Goal: Find specific page/section: Find specific page/section

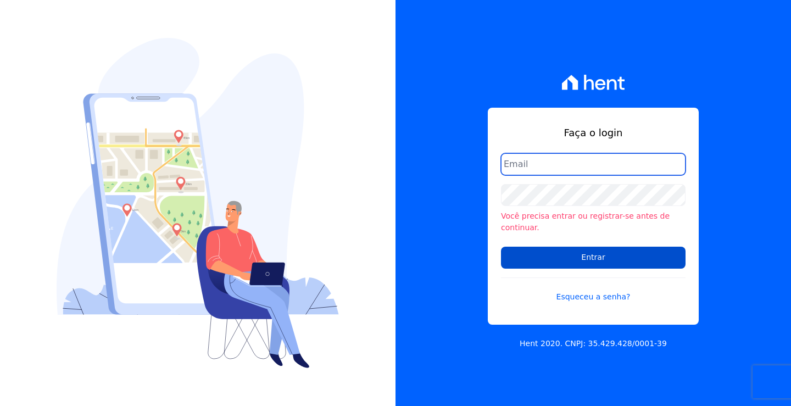
type input "[EMAIL_ADDRESS][DOMAIN_NAME]"
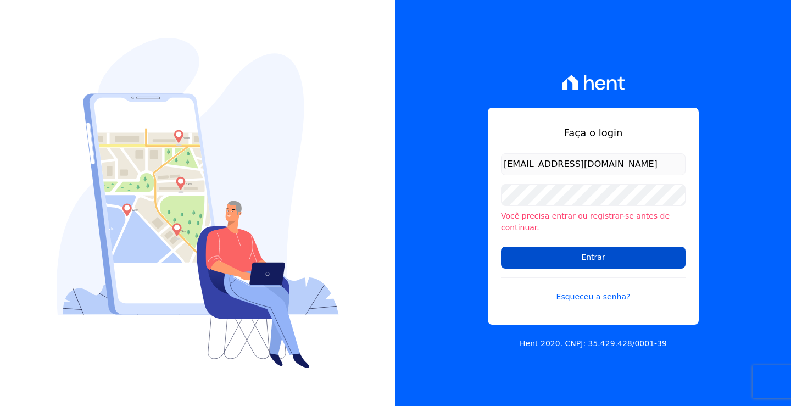
click at [561, 256] on input "Entrar" at bounding box center [593, 258] width 184 height 22
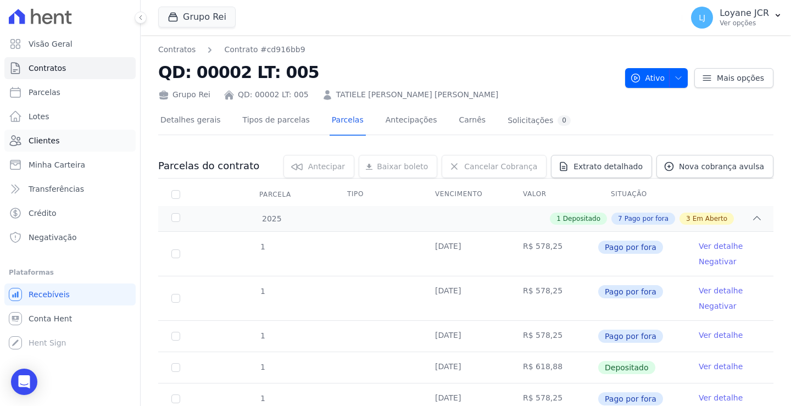
click at [59, 139] on link "Clientes" at bounding box center [69, 141] width 131 height 22
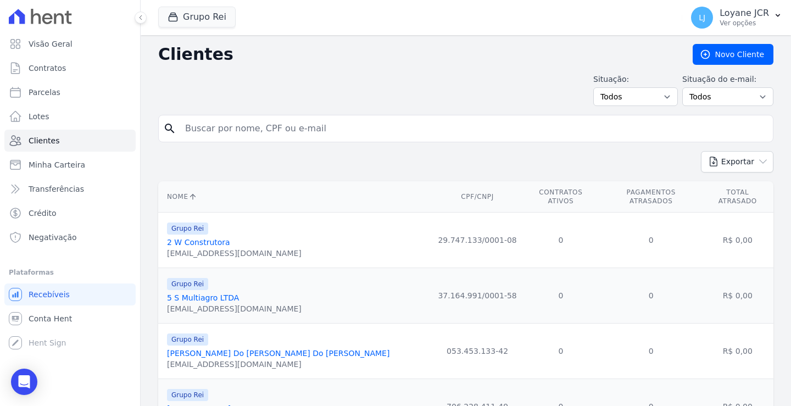
click at [194, 133] on input "search" at bounding box center [473, 128] width 590 height 22
paste input "ADAO LOPES DA COSTA"
type input "ADAO LOPES DA COSTA"
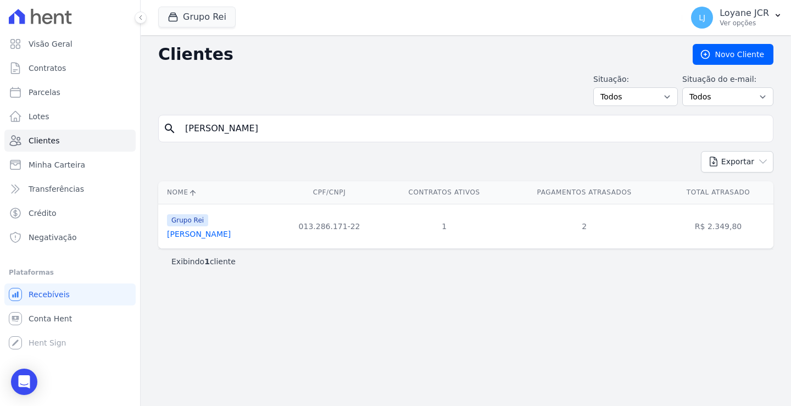
click at [209, 236] on link "Adao Lopes Da Costa" at bounding box center [199, 233] width 64 height 9
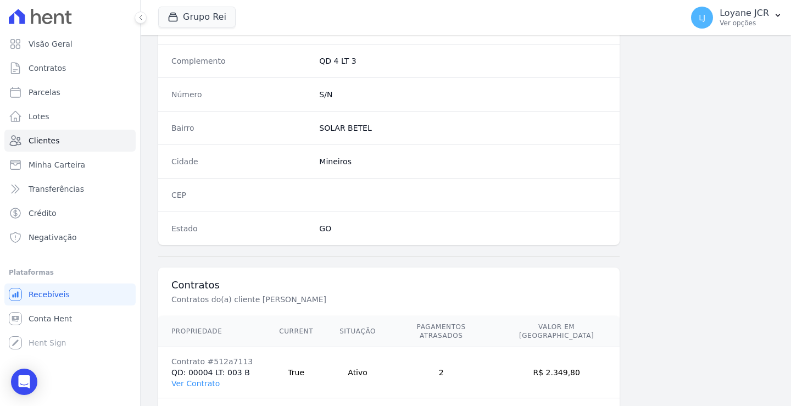
scroll to position [622, 0]
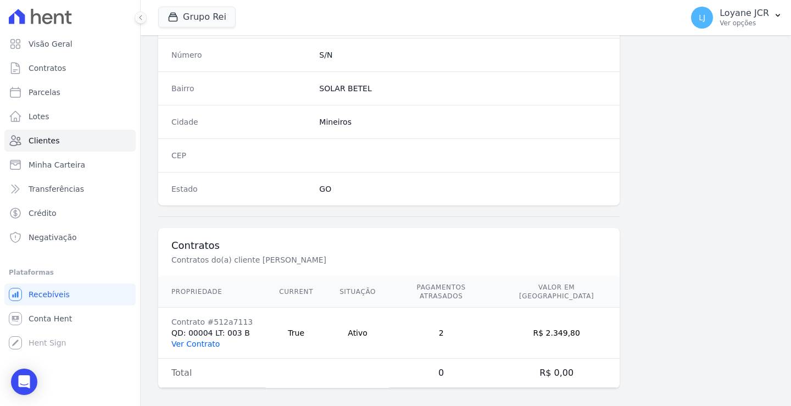
click at [189, 339] on link "Ver Contrato" at bounding box center [195, 343] width 48 height 9
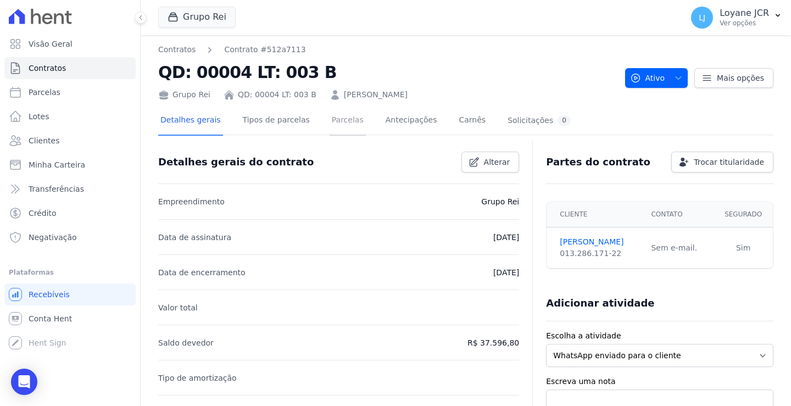
click at [341, 119] on link "Parcelas" at bounding box center [347, 121] width 36 height 29
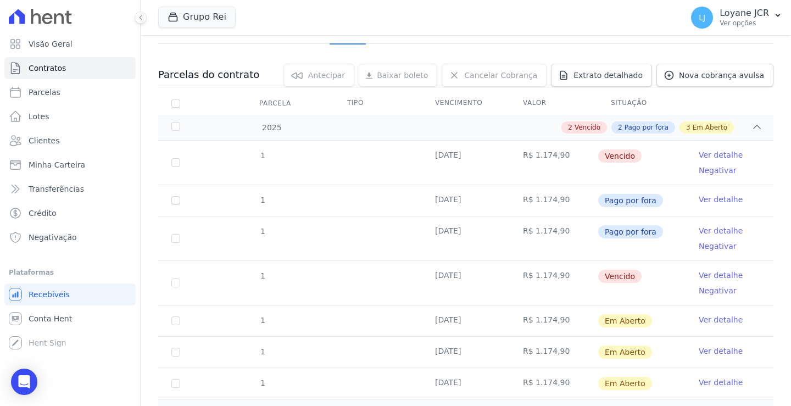
scroll to position [110, 0]
